Goal: Information Seeking & Learning: Learn about a topic

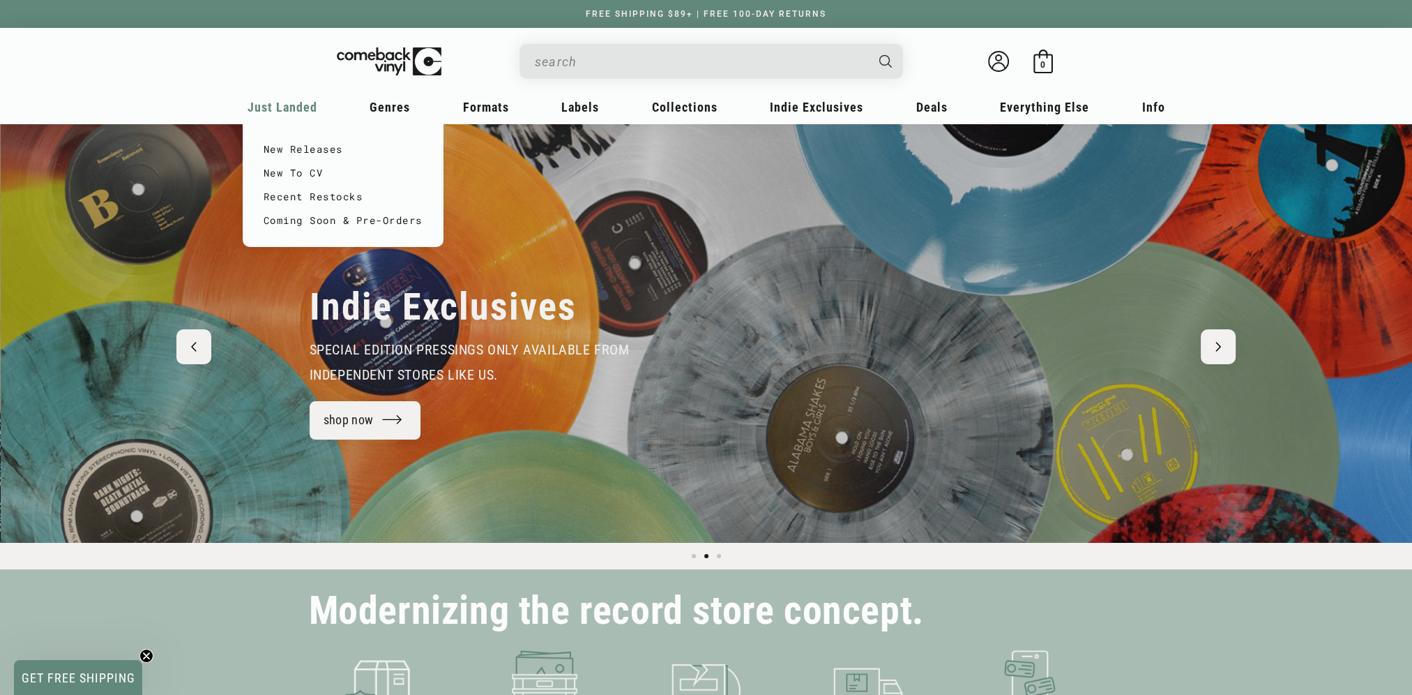
click at [285, 107] on span "Just Landed" at bounding box center [283, 107] width 70 height 15
click at [316, 154] on link "New Releases" at bounding box center [343, 149] width 159 height 24
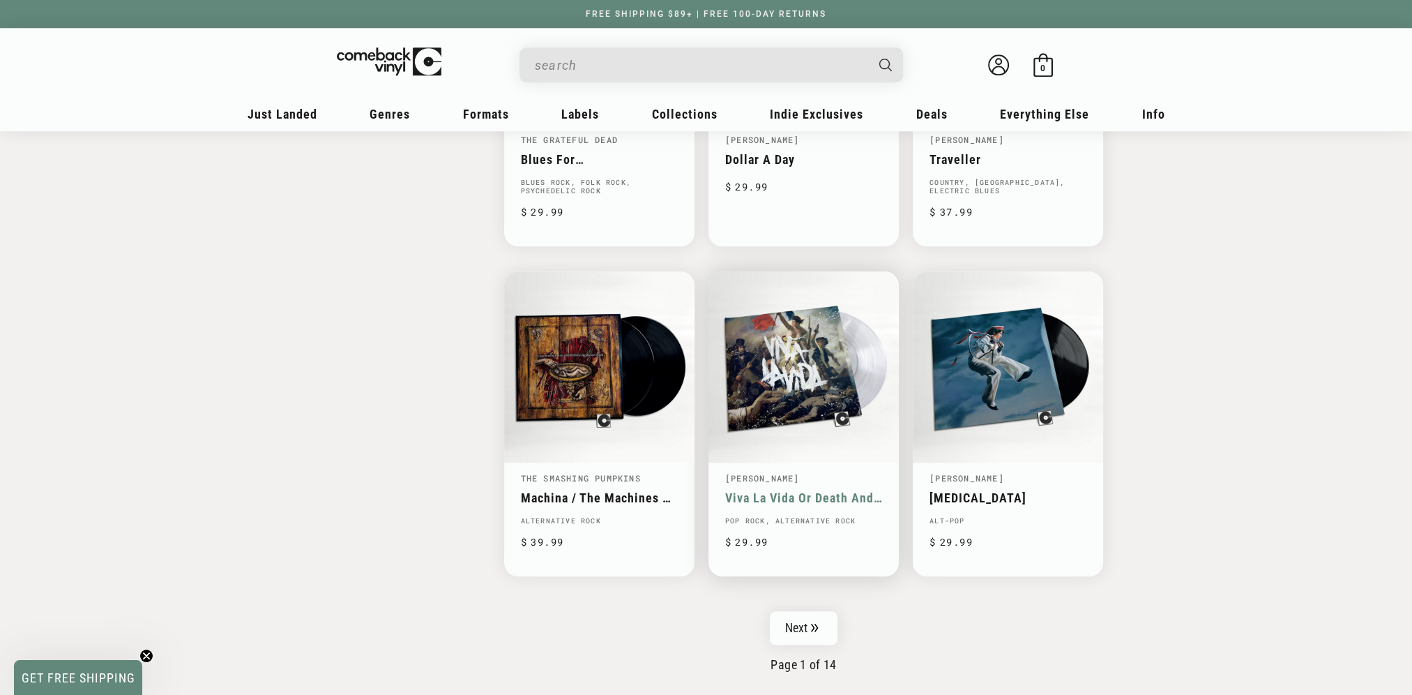
scroll to position [2023, 0]
click at [799, 623] on link "Next" at bounding box center [804, 627] width 68 height 33
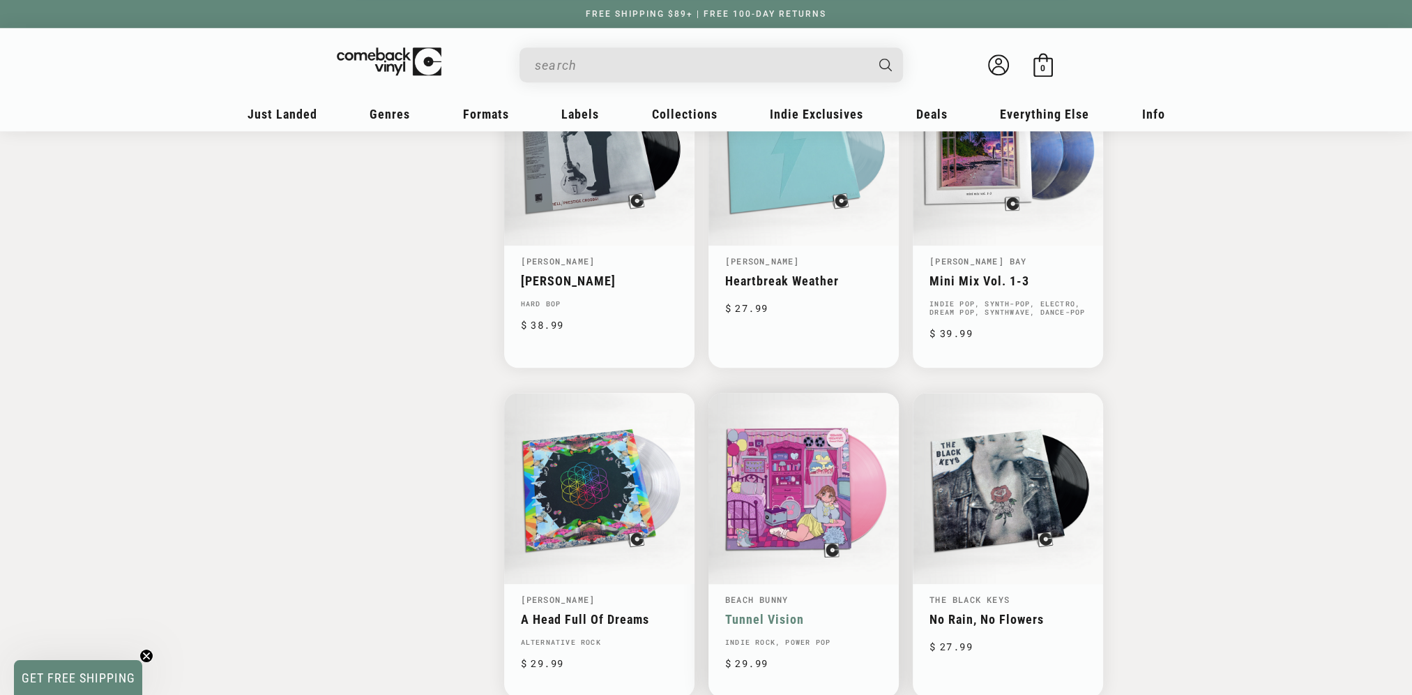
scroll to position [2023, 0]
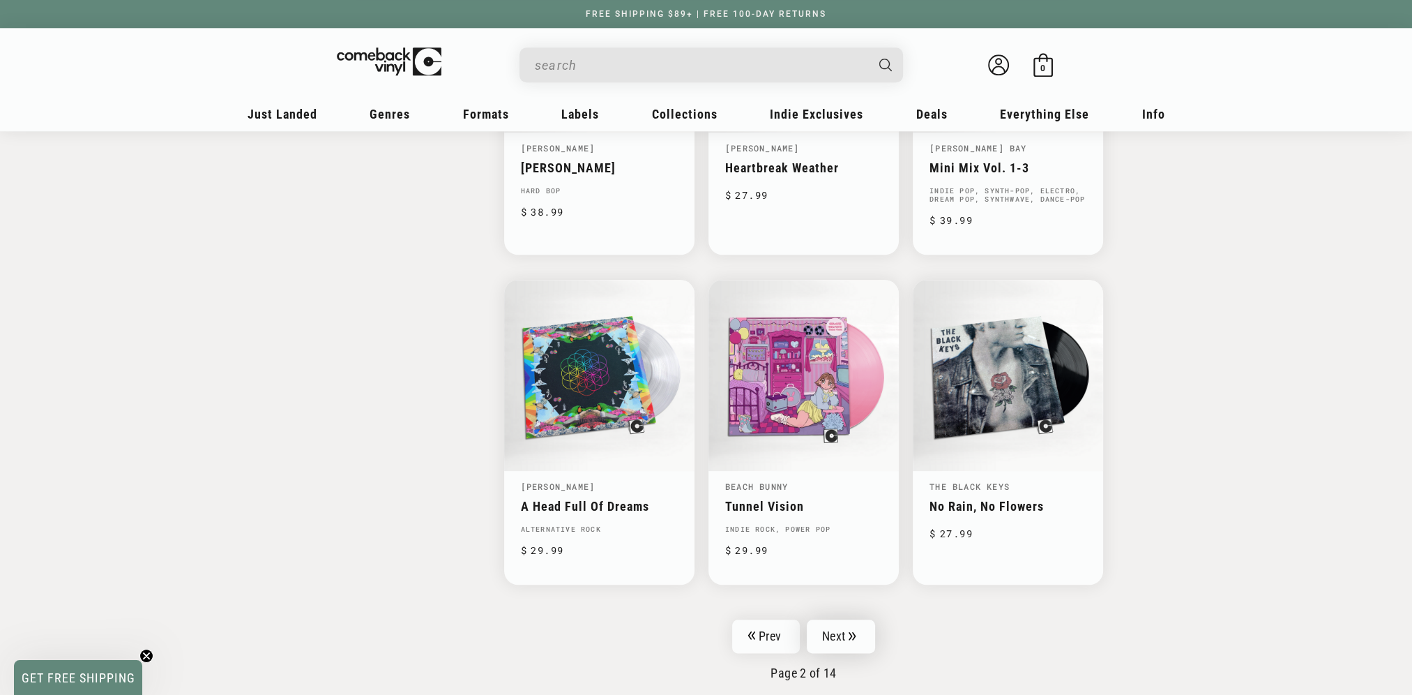
click at [849, 631] on icon "Pagination" at bounding box center [853, 635] width 8 height 9
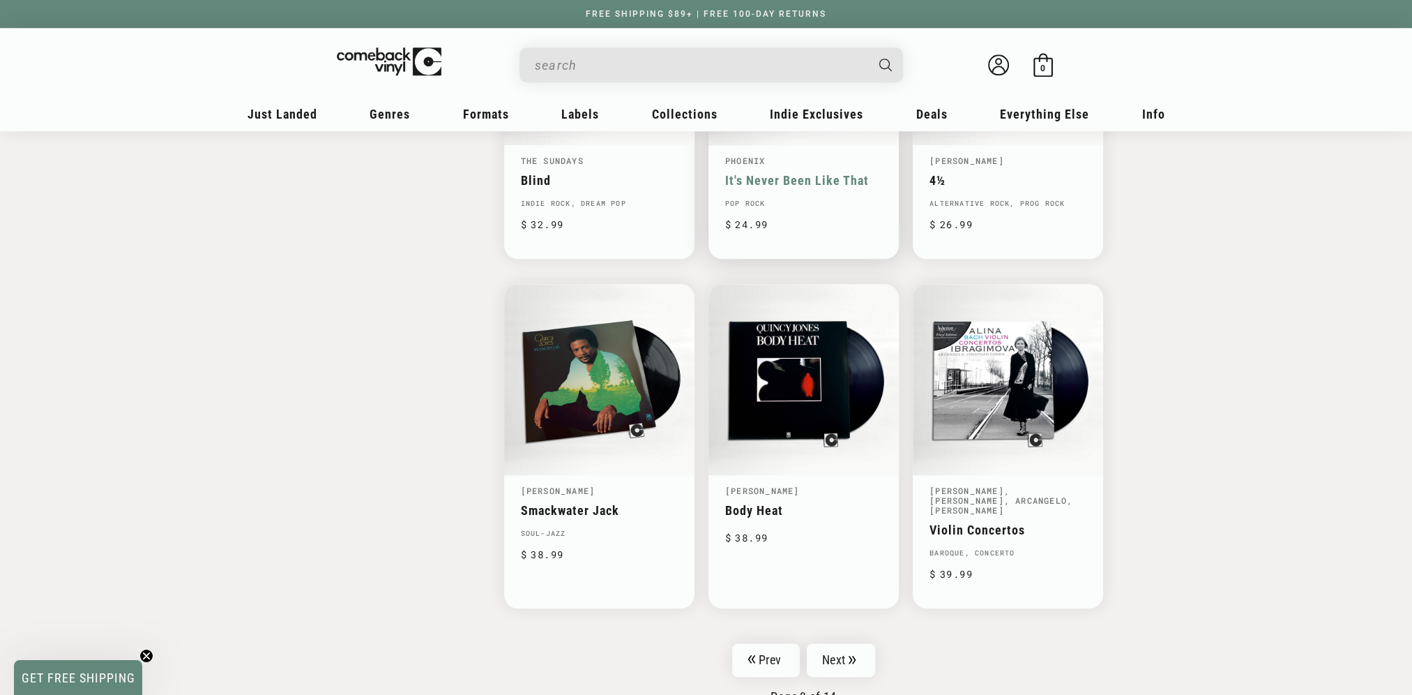
scroll to position [2023, 0]
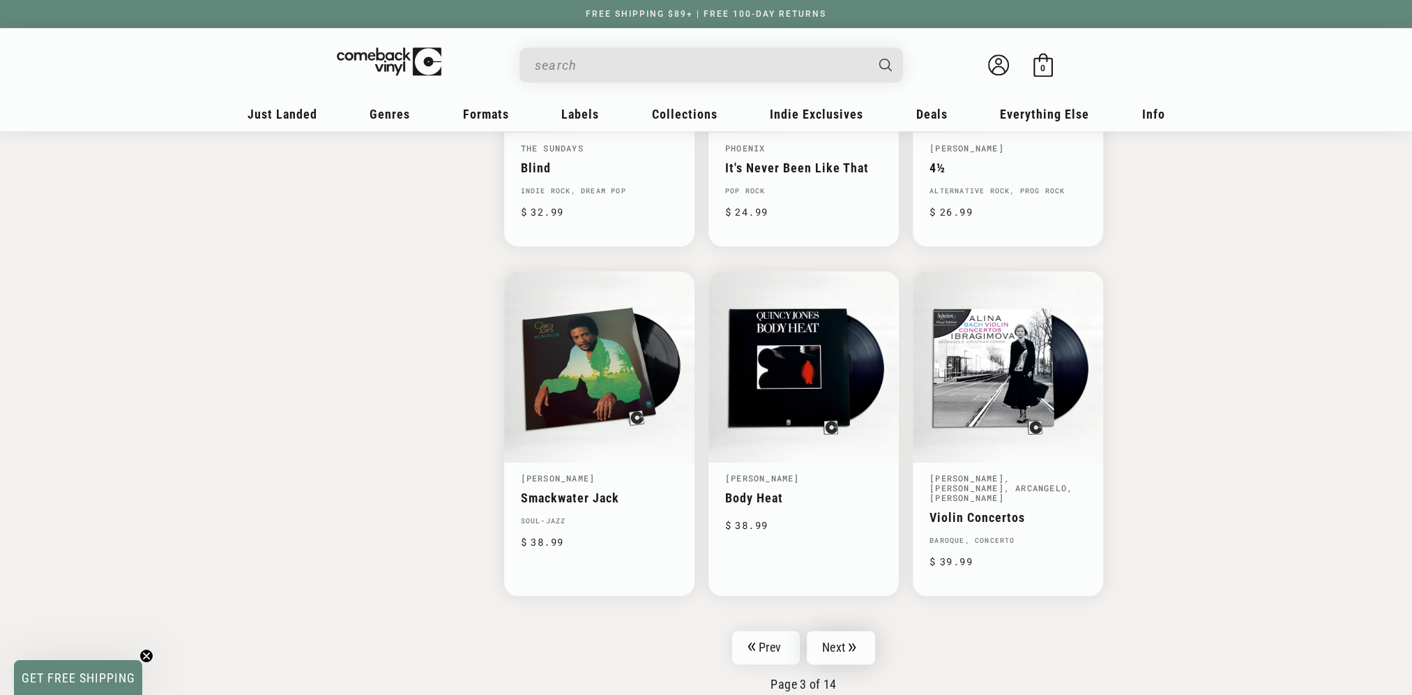
click at [849, 649] on link "Next" at bounding box center [841, 646] width 68 height 33
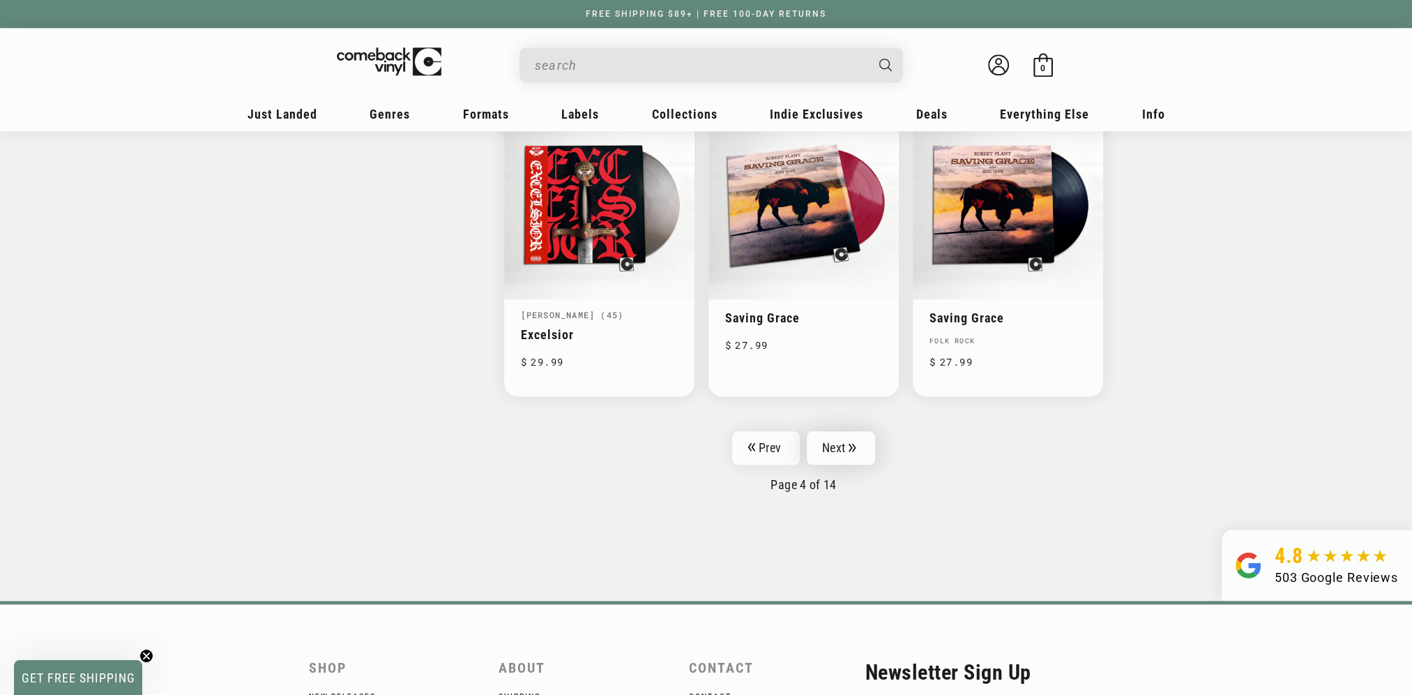
click at [849, 437] on link "Next" at bounding box center [841, 447] width 68 height 33
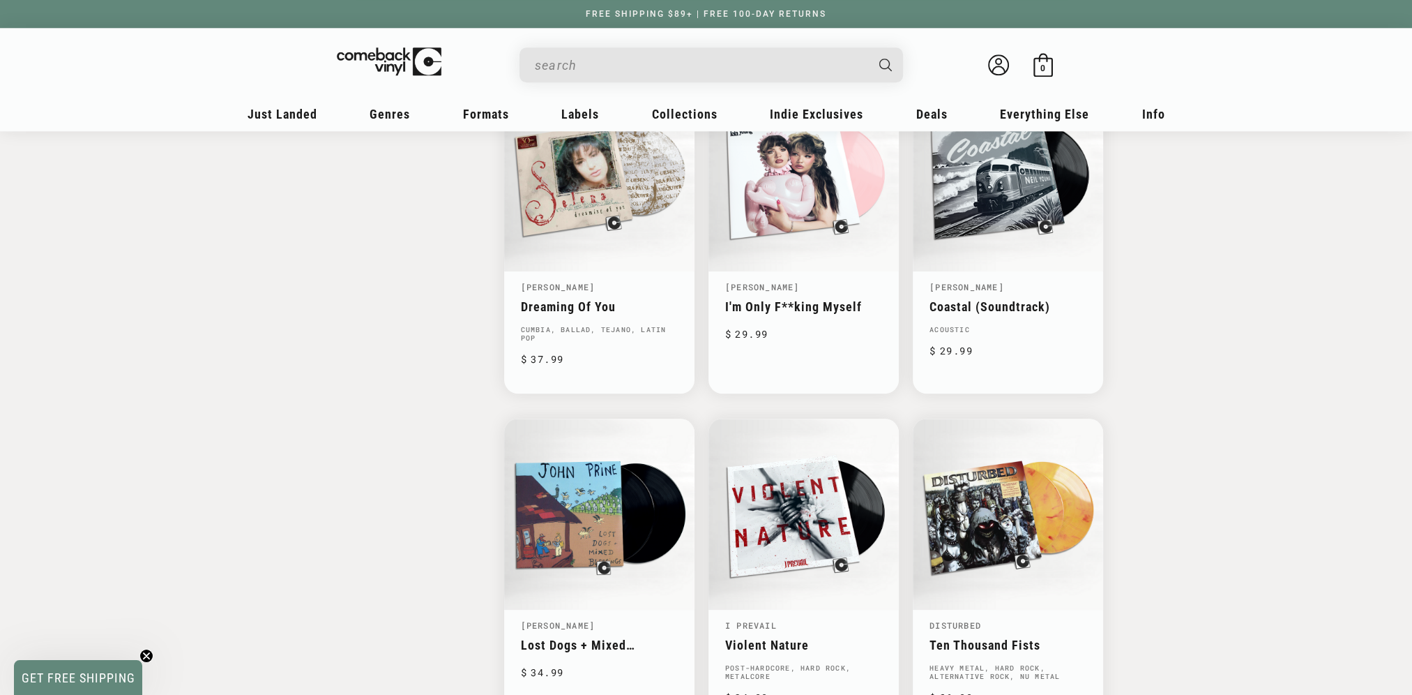
scroll to position [2380, 0]
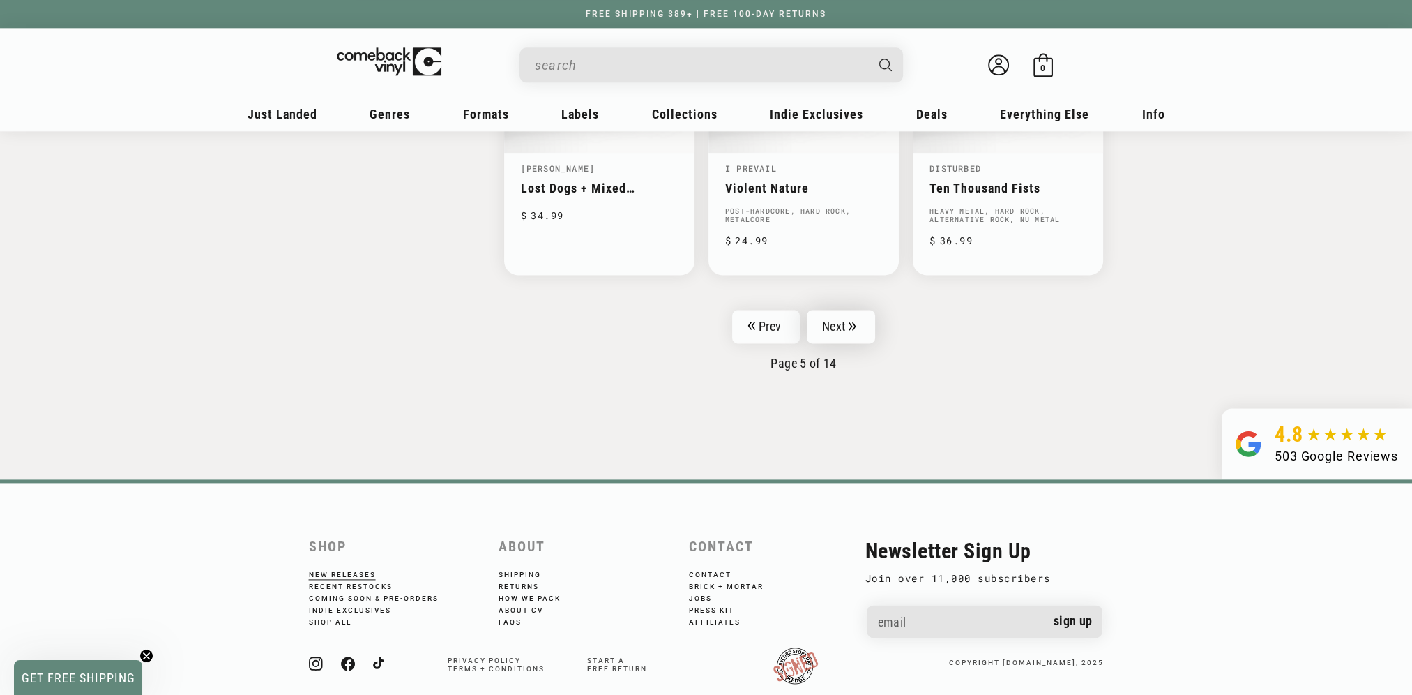
click at [841, 312] on link "Next" at bounding box center [841, 326] width 68 height 33
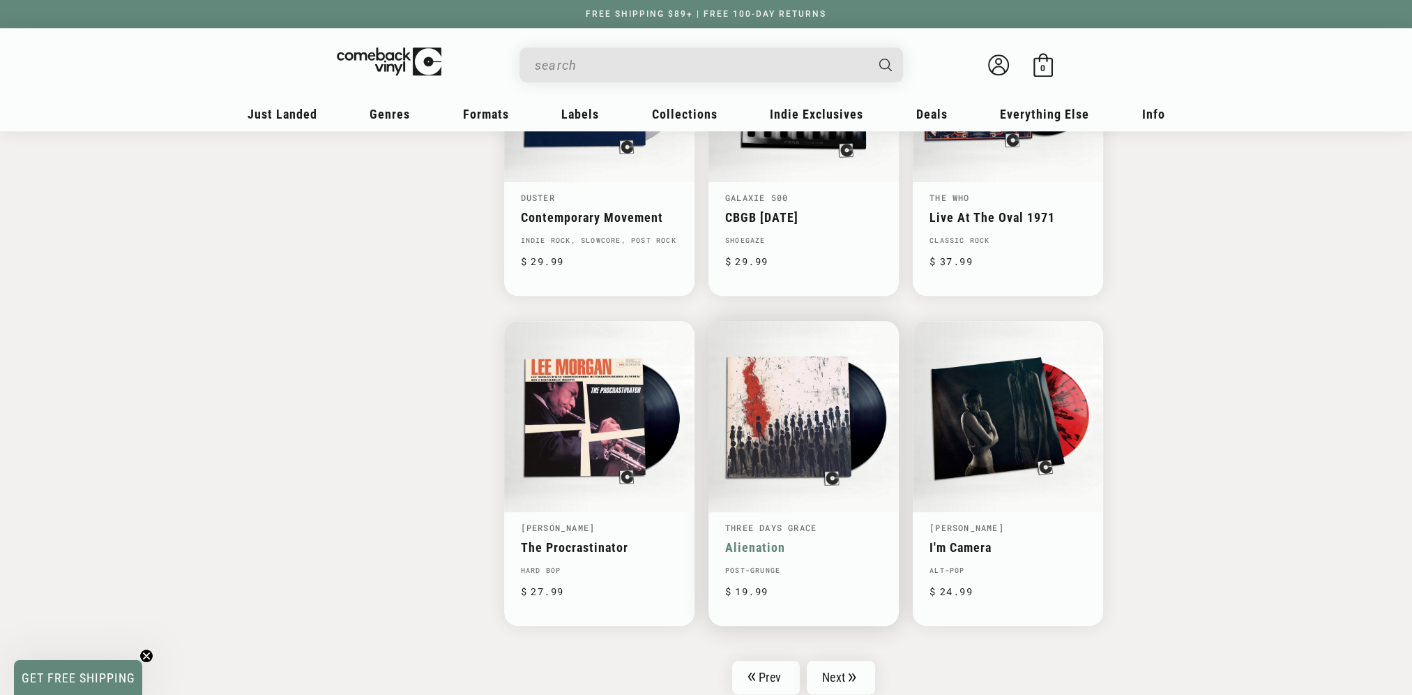
scroll to position [2162, 0]
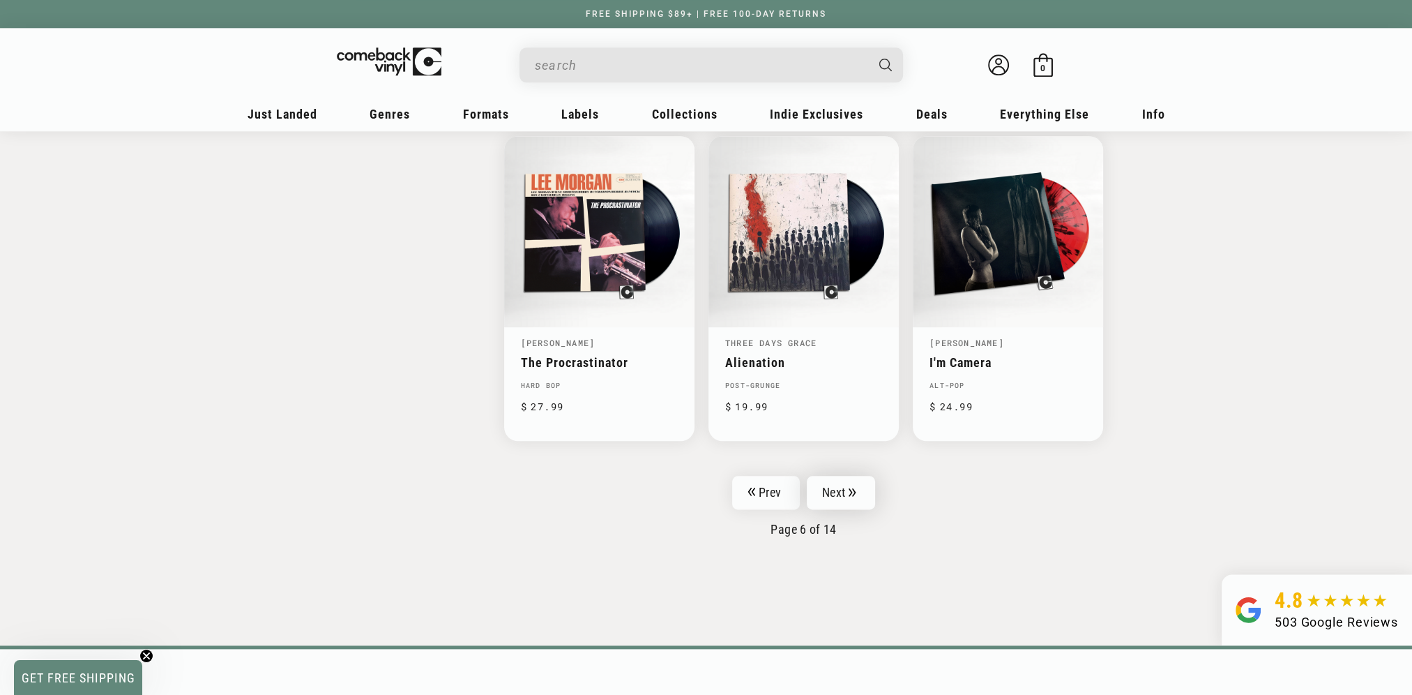
click at [838, 476] on link "Next" at bounding box center [841, 492] width 68 height 33
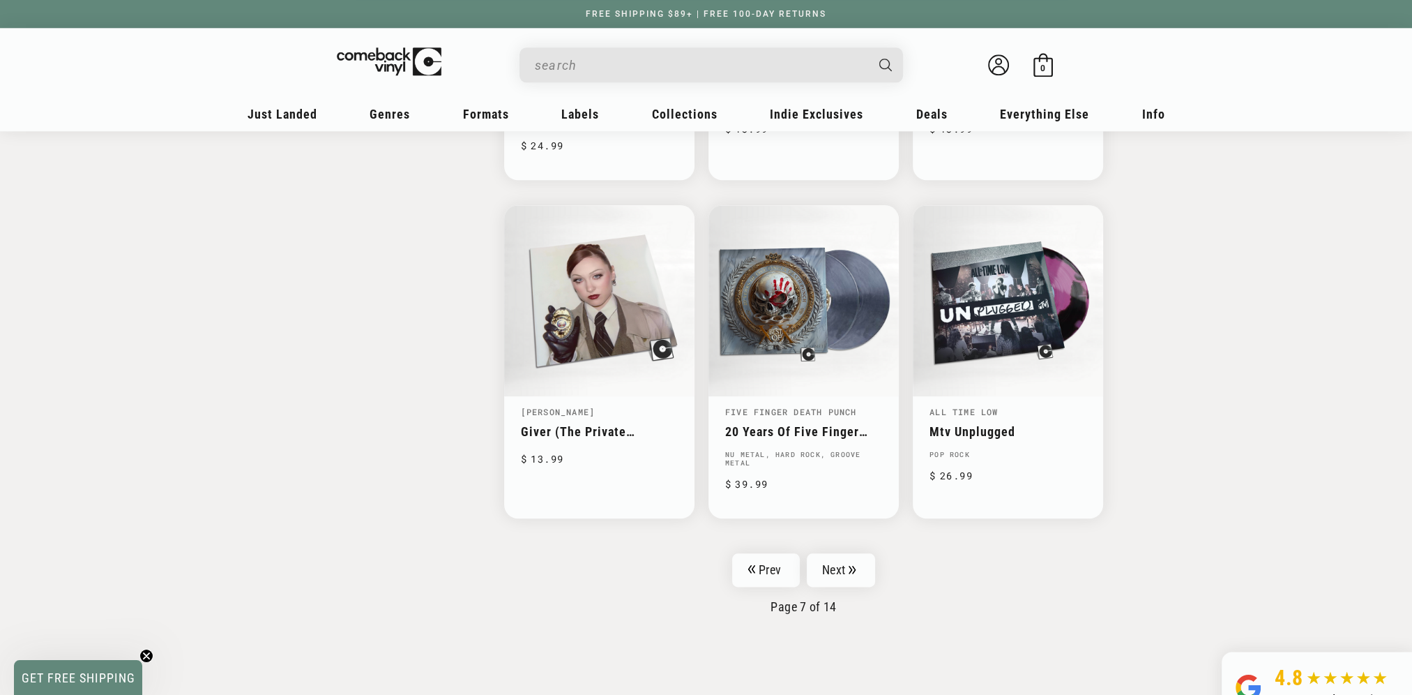
scroll to position [2346, 0]
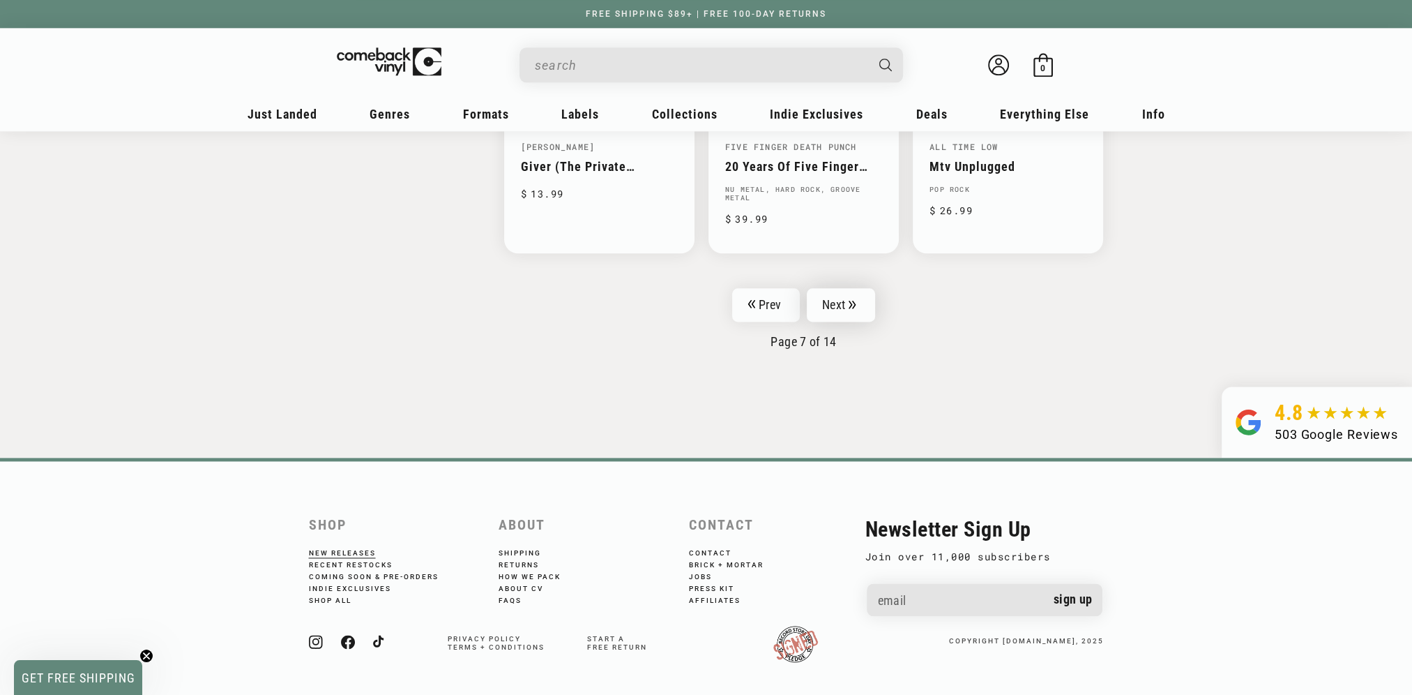
click at [845, 305] on link "Next" at bounding box center [841, 304] width 68 height 33
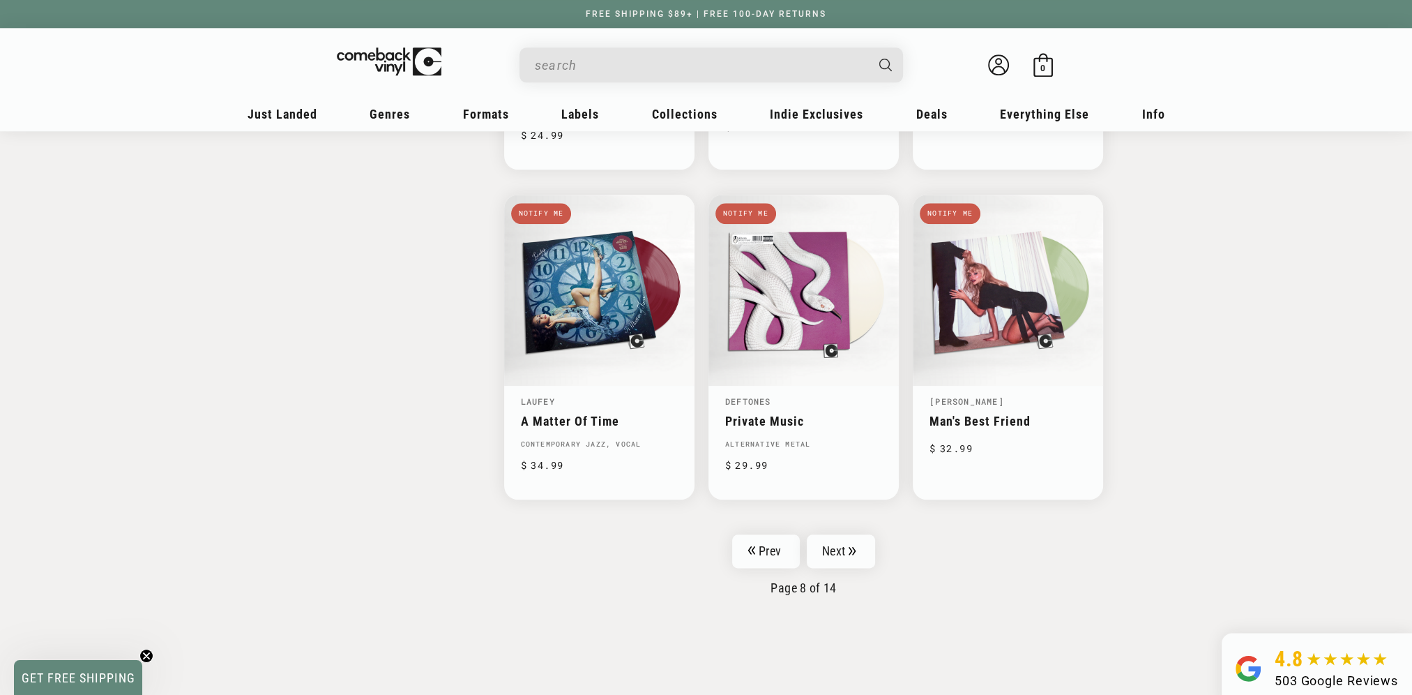
scroll to position [2337, 0]
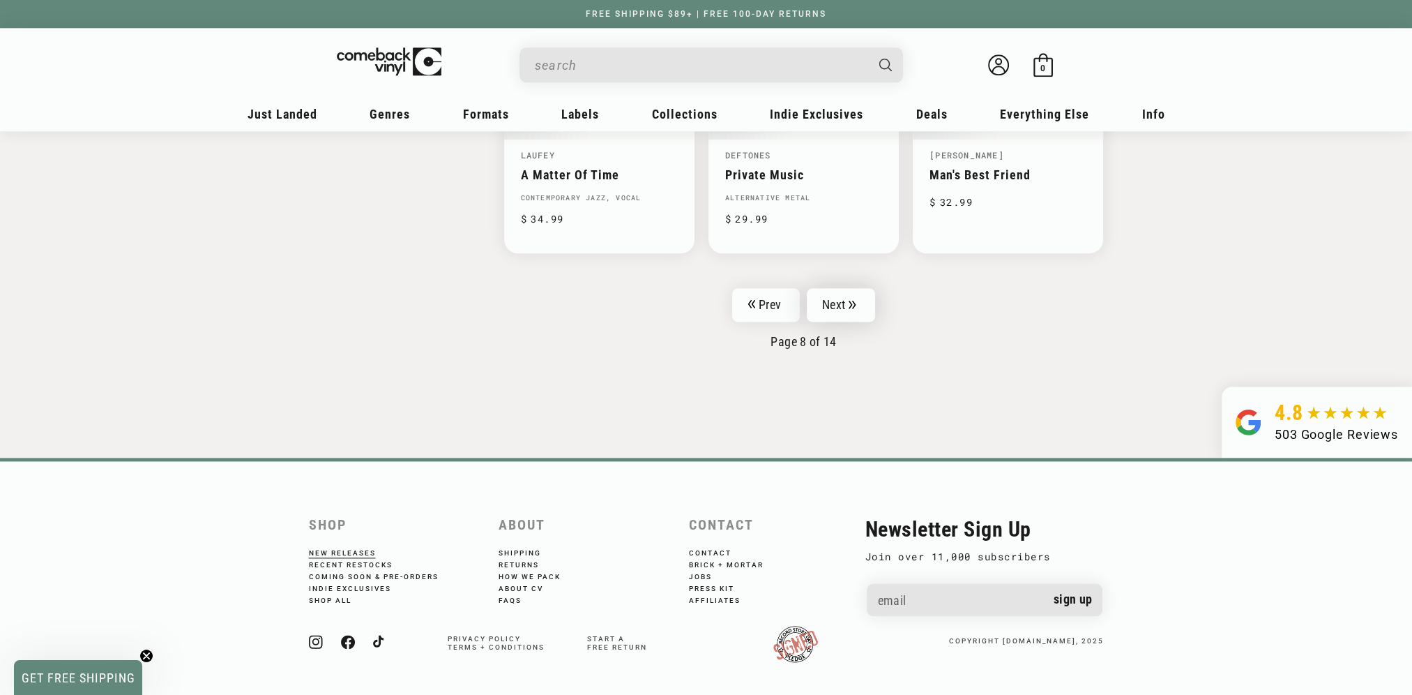
click at [840, 301] on link "Next" at bounding box center [841, 304] width 68 height 33
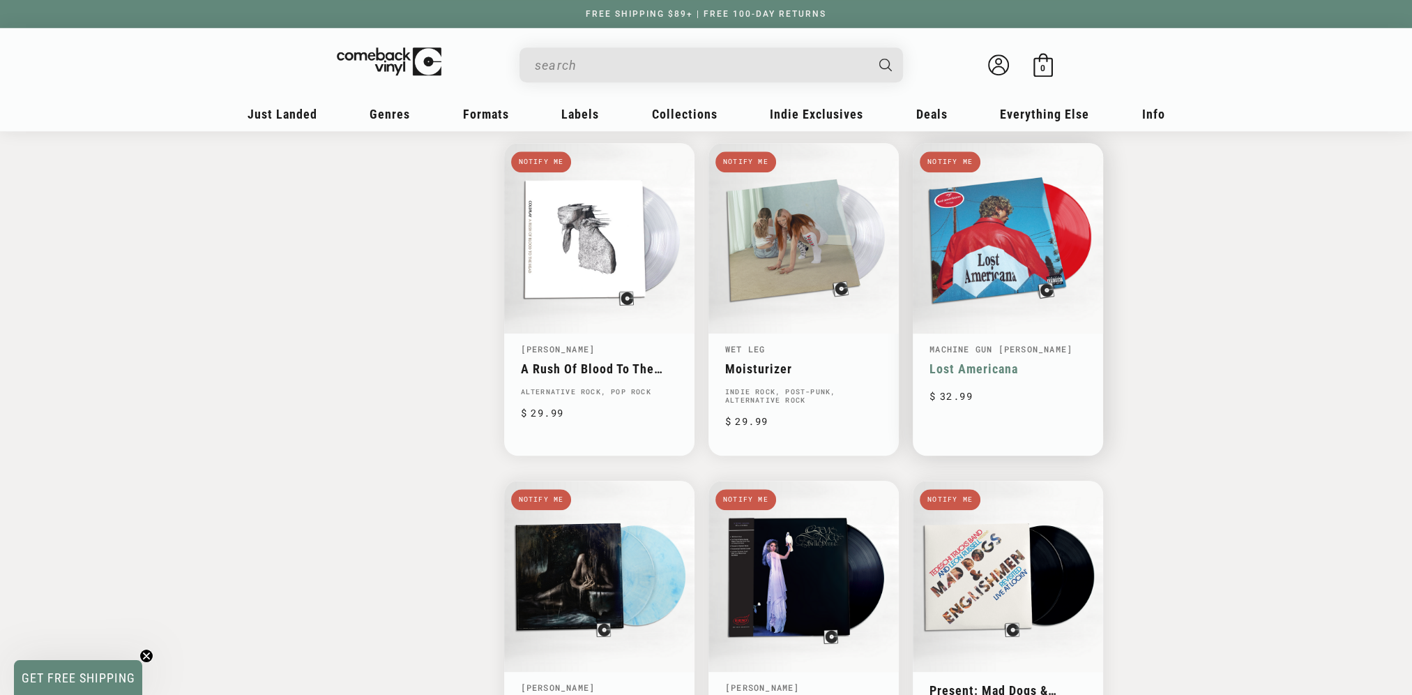
scroll to position [2346, 0]
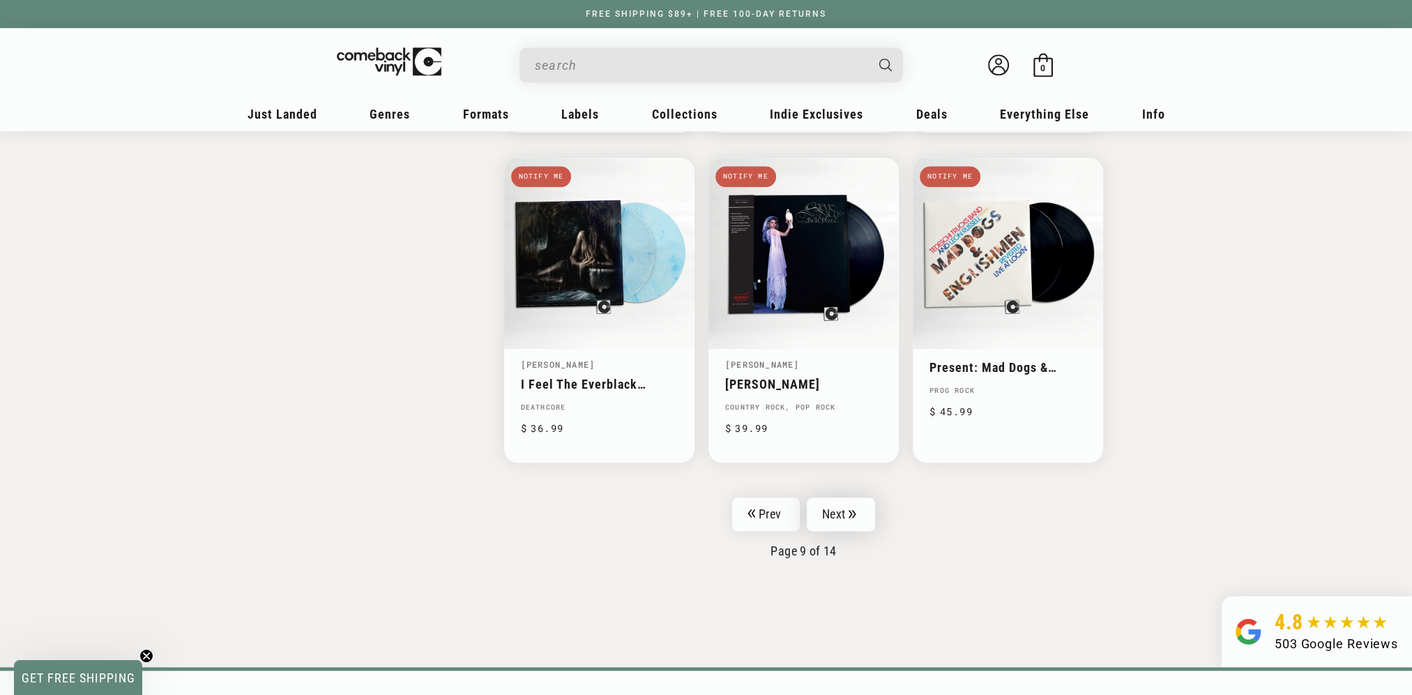
click at [839, 497] on link "Next" at bounding box center [841, 513] width 68 height 33
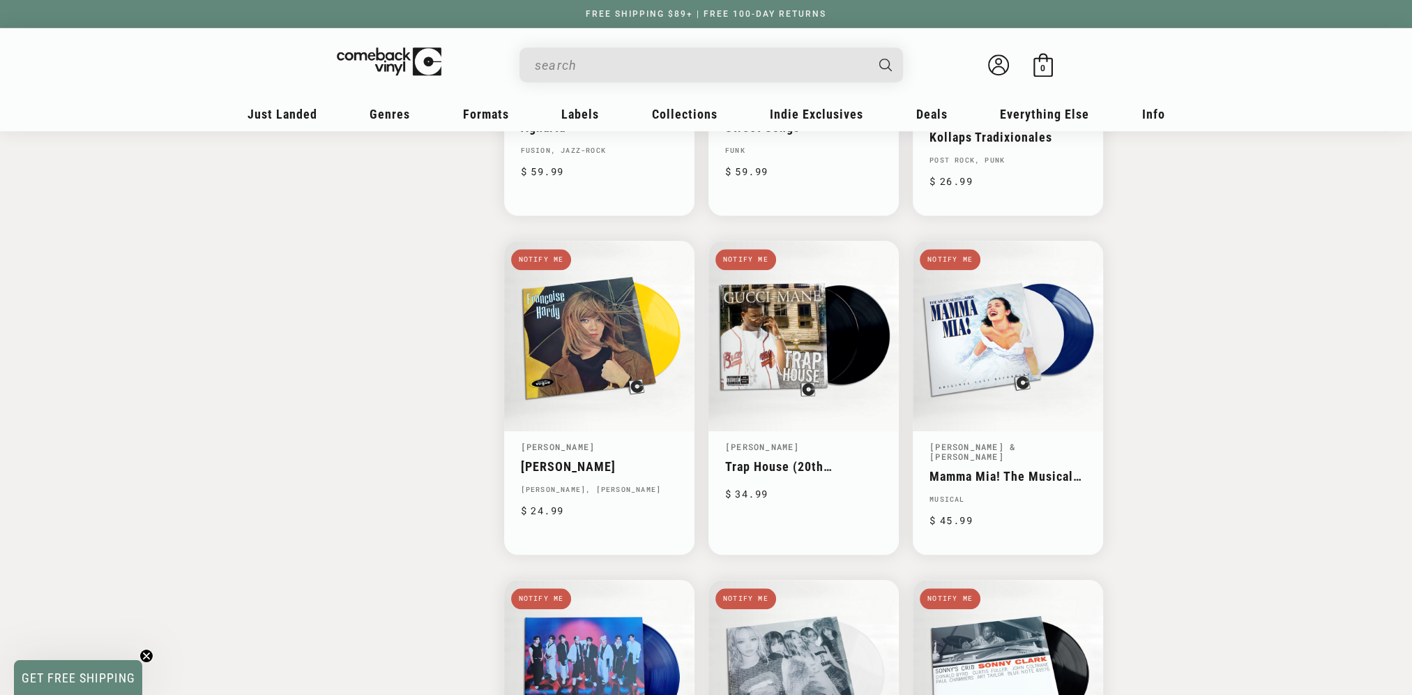
scroll to position [2232, 0]
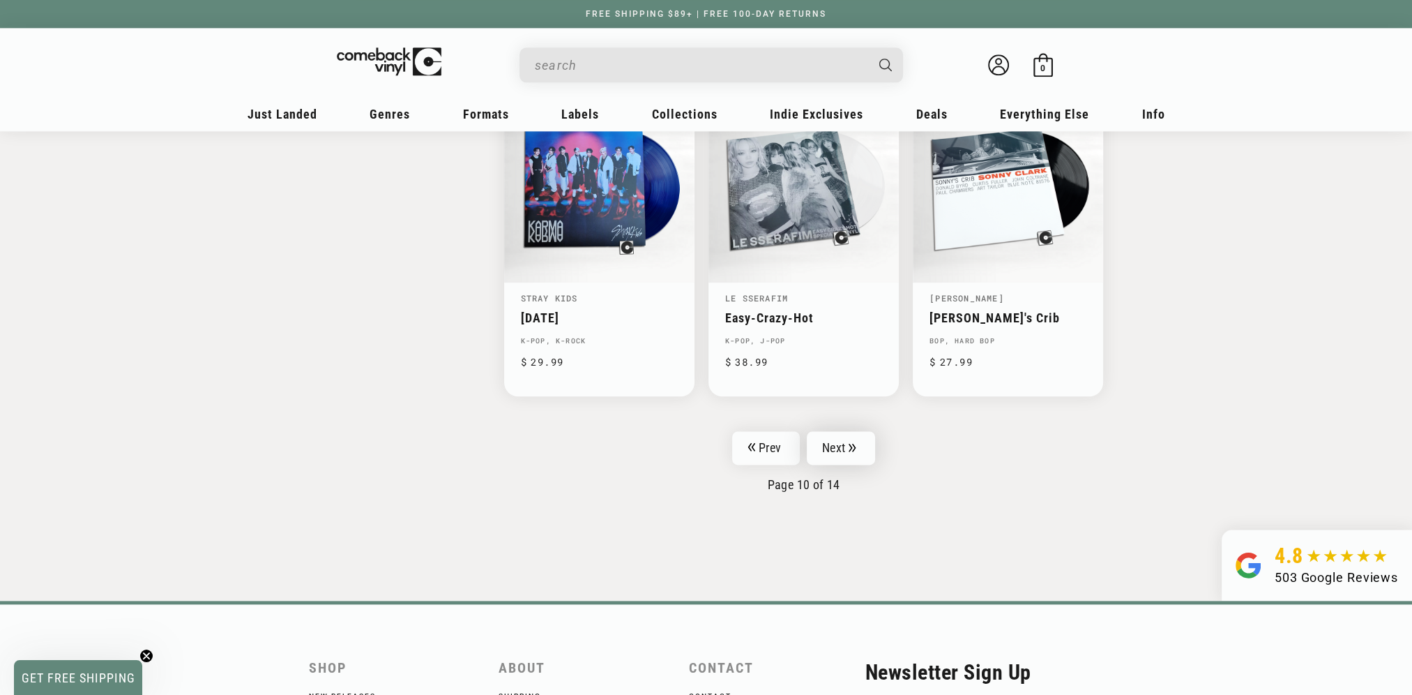
click at [843, 431] on link "Next" at bounding box center [841, 447] width 68 height 33
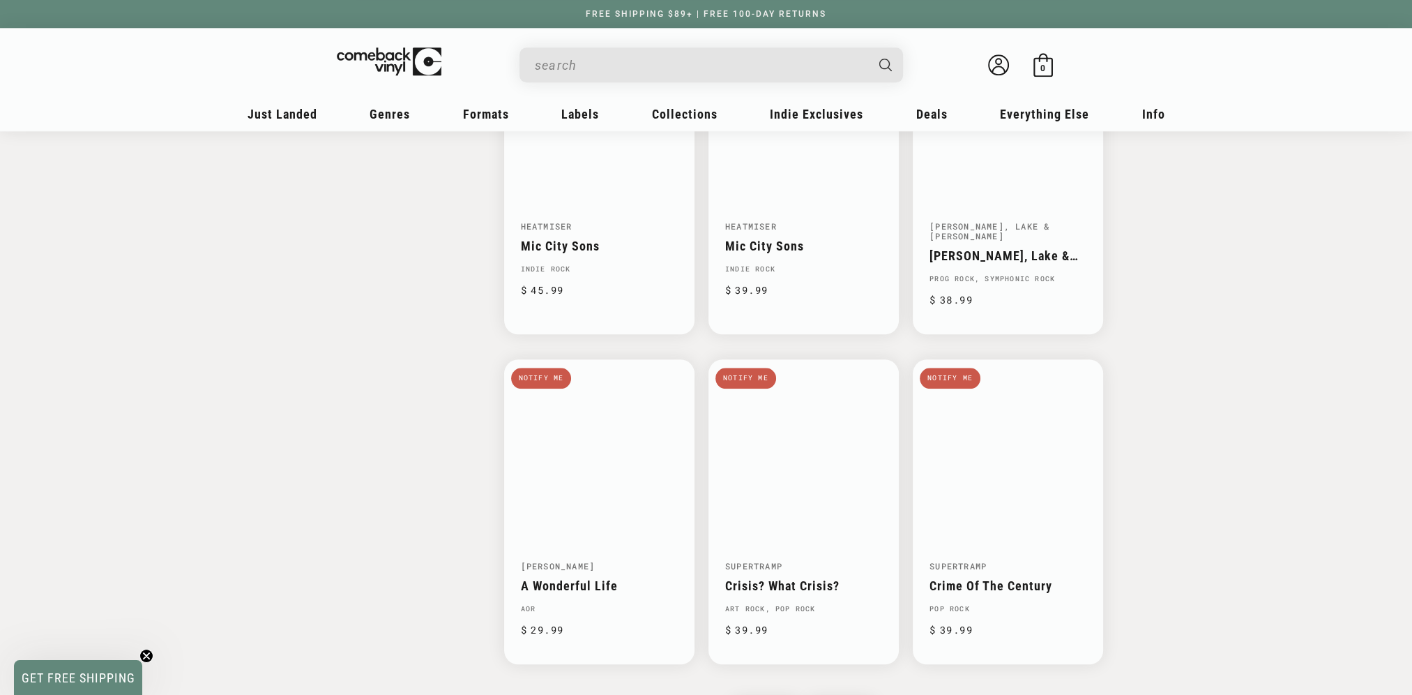
scroll to position [2346, 0]
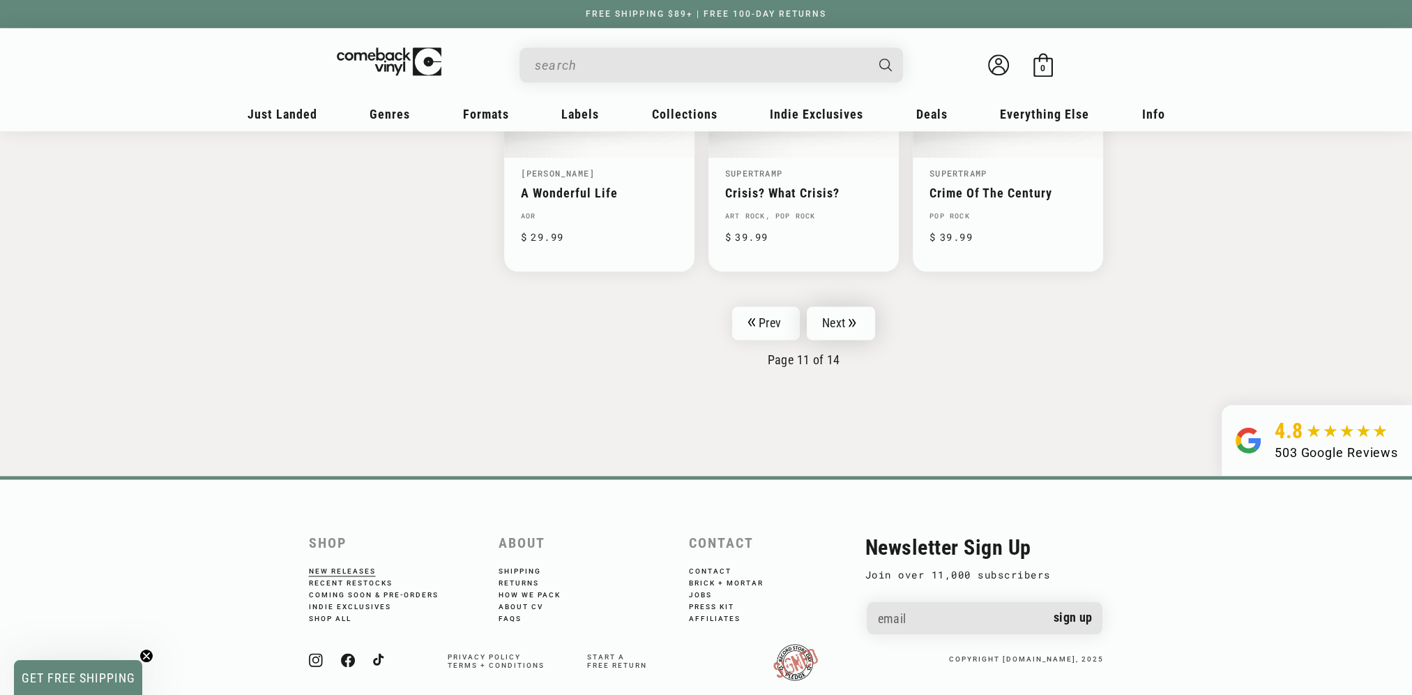
click at [840, 306] on link "Next" at bounding box center [841, 322] width 68 height 33
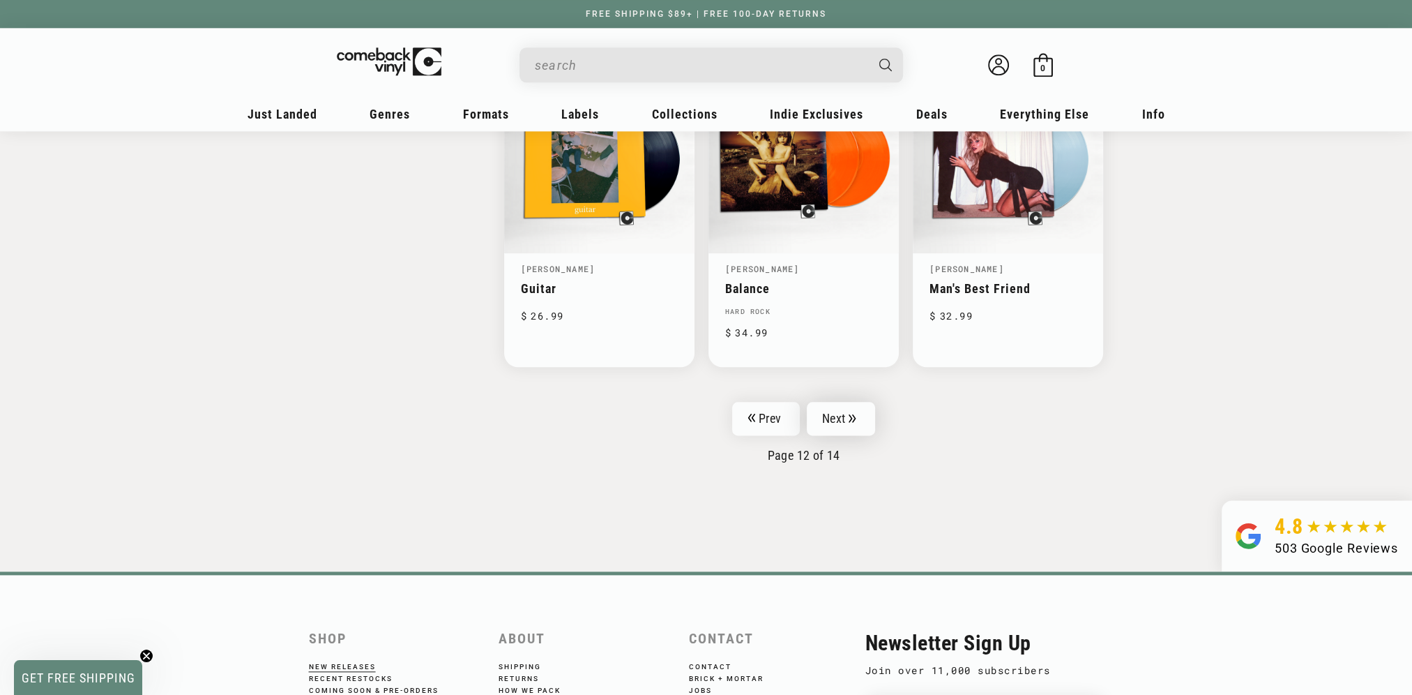
click at [842, 403] on link "Next" at bounding box center [841, 418] width 68 height 33
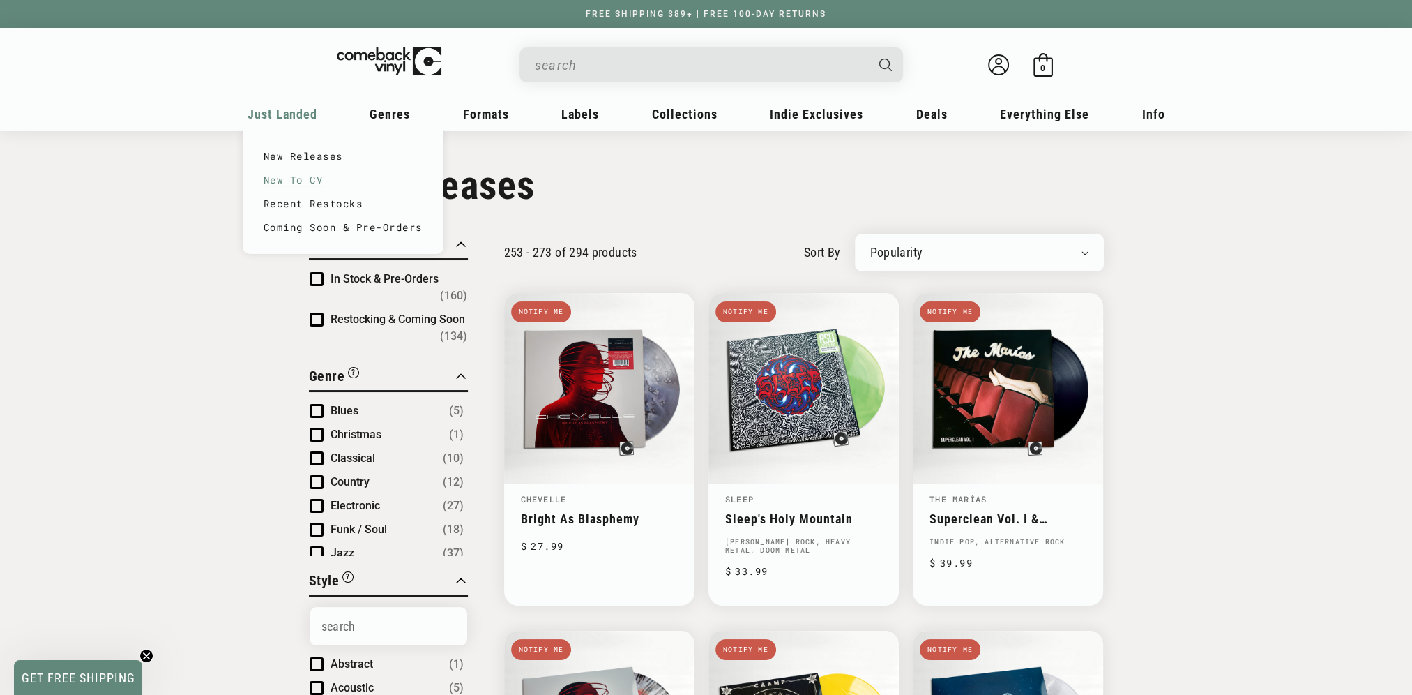
click at [297, 182] on link "New To CV" at bounding box center [343, 180] width 159 height 24
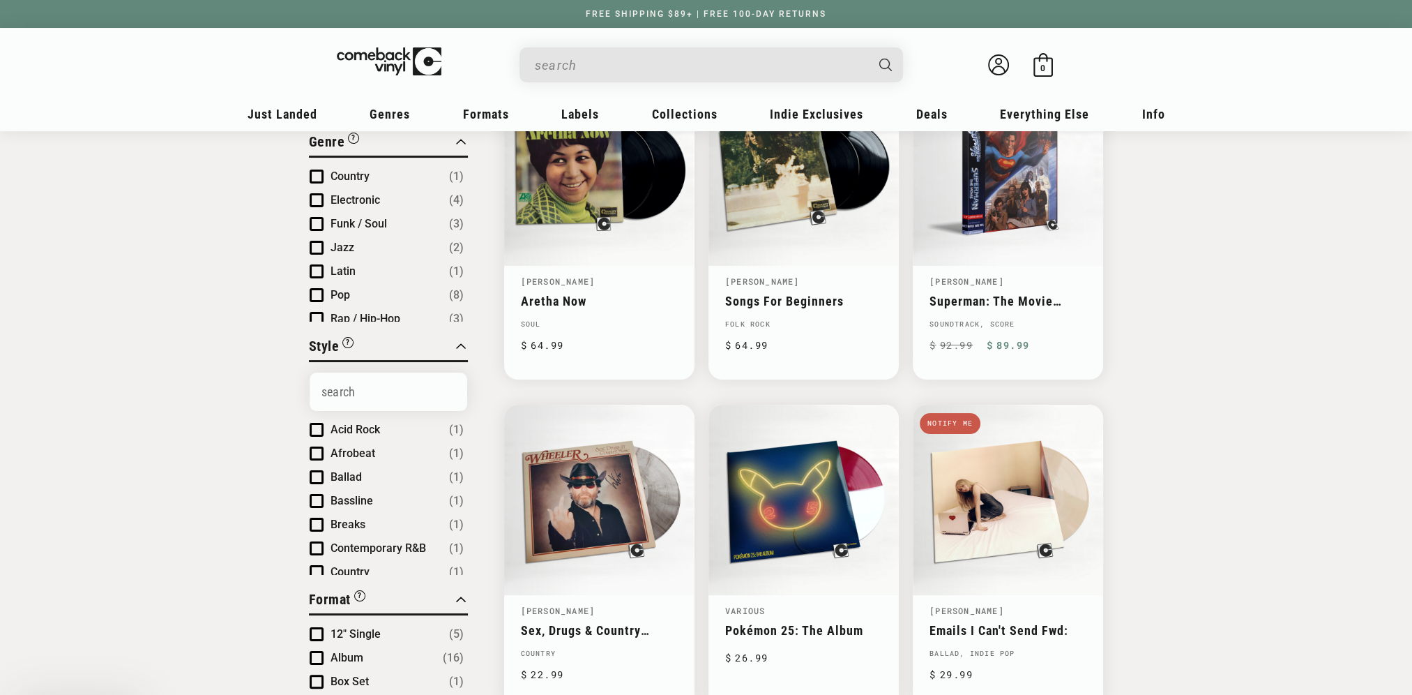
scroll to position [418, 0]
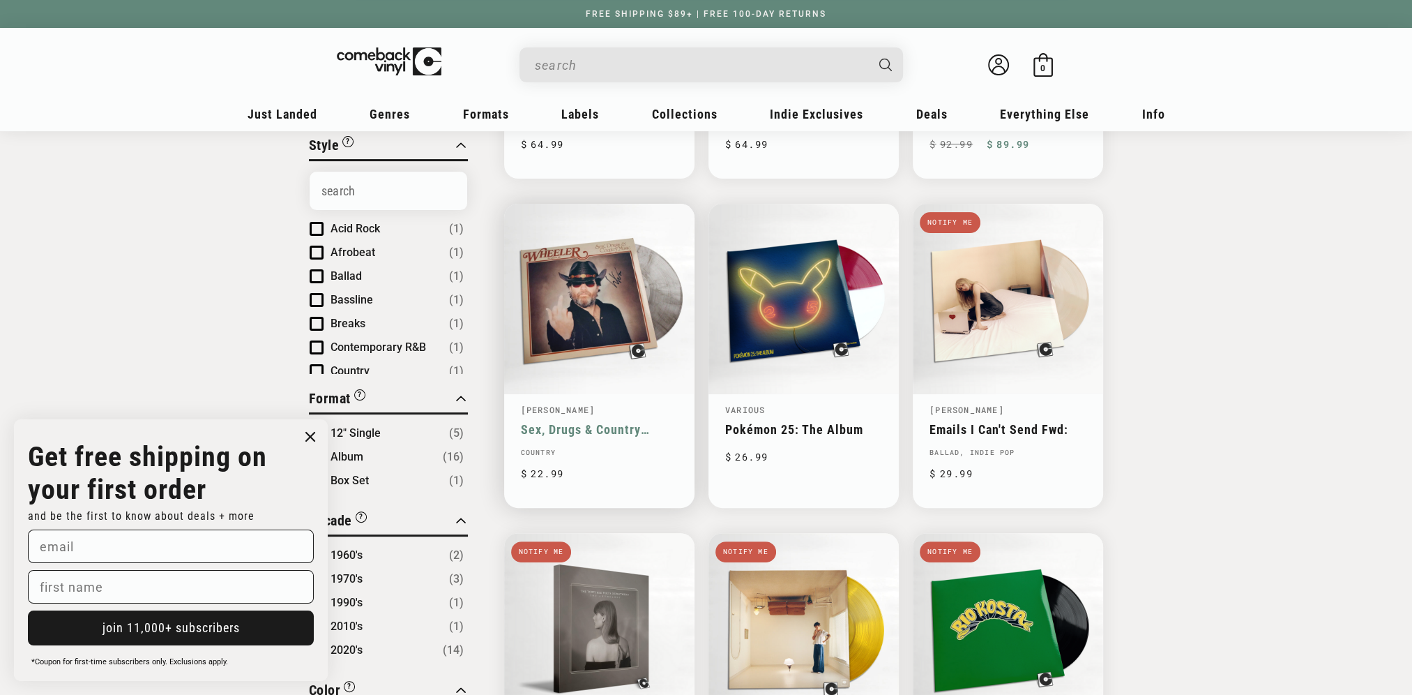
click at [587, 422] on link "Sex, Drugs & Country Music" at bounding box center [599, 429] width 157 height 15
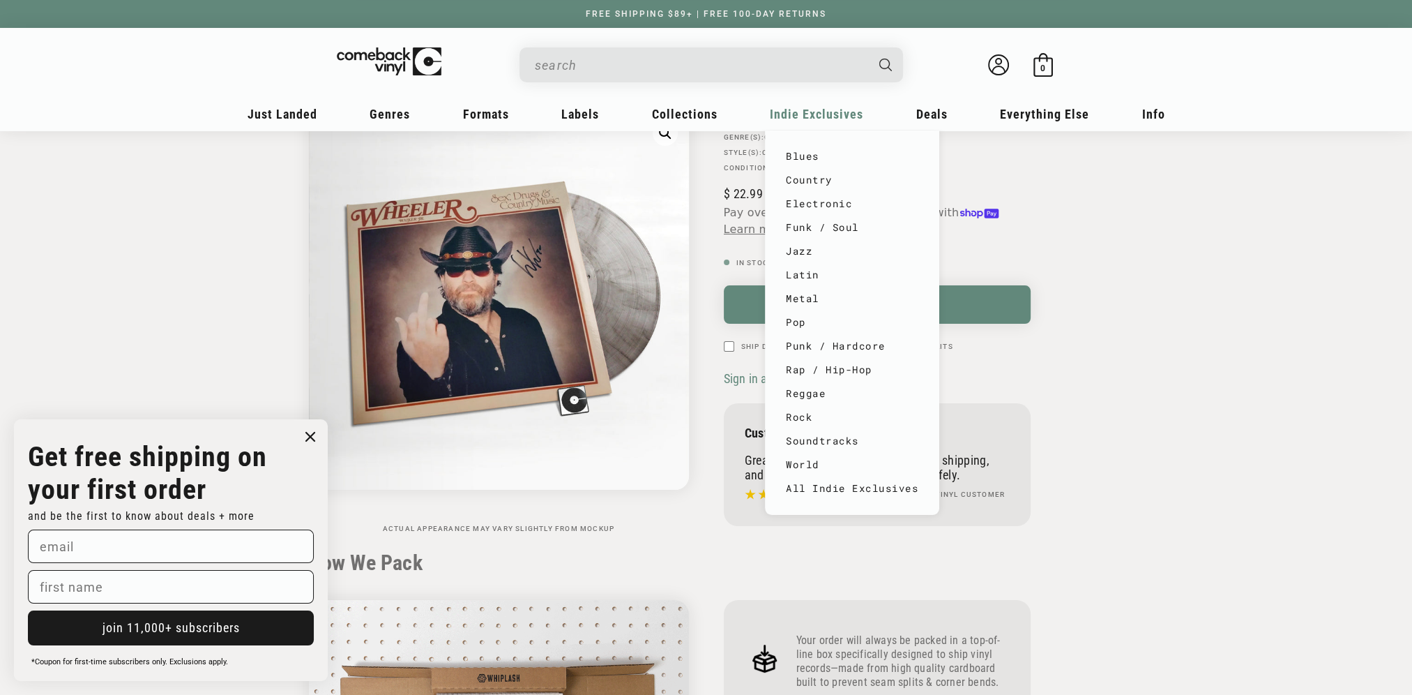
scroll to position [139, 0]
